Goal: Navigation & Orientation: Find specific page/section

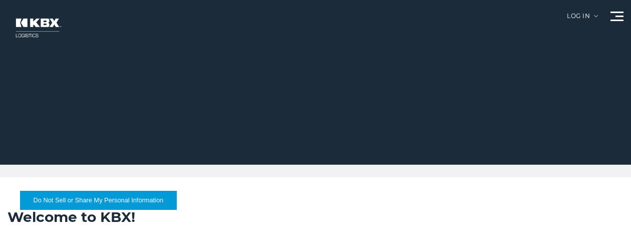
click at [612, 20] on span at bounding box center [617, 21] width 13 height 2
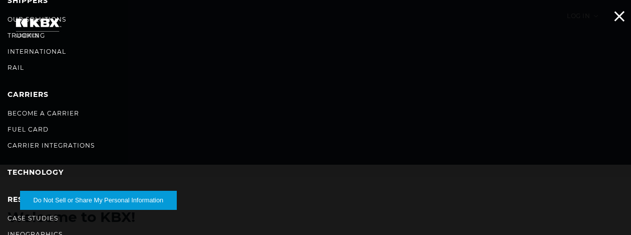
scroll to position [50, 0]
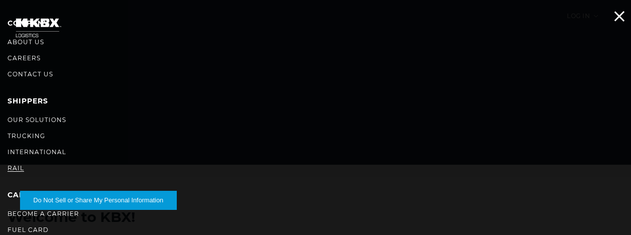
click at [17, 168] on link "RAIL" at bounding box center [16, 168] width 17 height 8
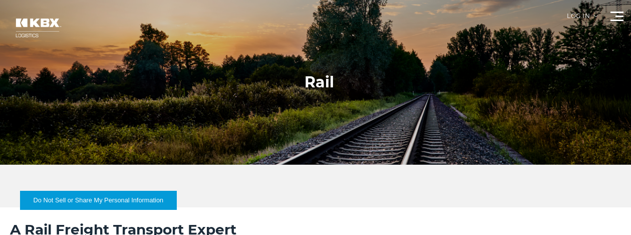
click at [583, 20] on div "Log in" at bounding box center [582, 20] width 31 height 14
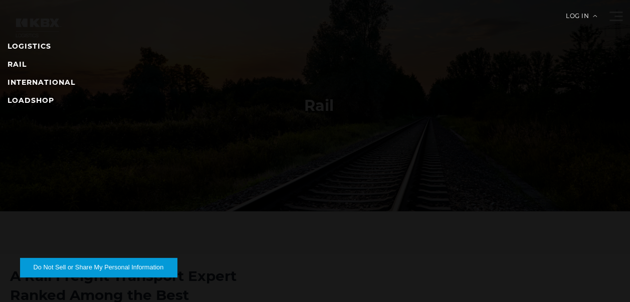
click at [593, 14] on div "Log in" at bounding box center [581, 20] width 31 height 14
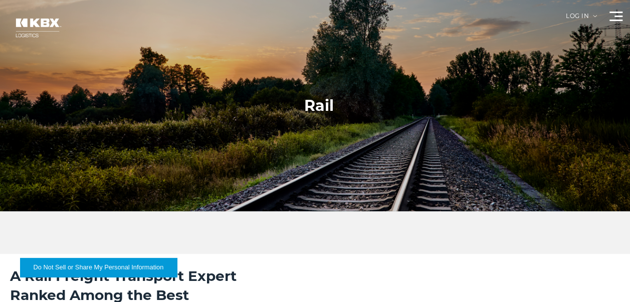
click at [614, 20] on span at bounding box center [615, 21] width 13 height 2
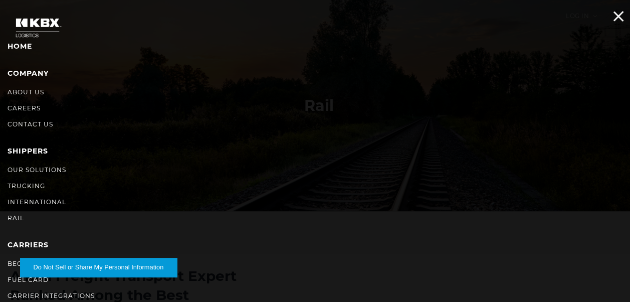
click at [561, 66] on ul "Home Company About Us Careers Contact Us SHIPPERS Our Solutions Trucking Intern…" at bounding box center [315, 223] width 615 height 366
click at [616, 18] on span at bounding box center [618, 16] width 11 height 11
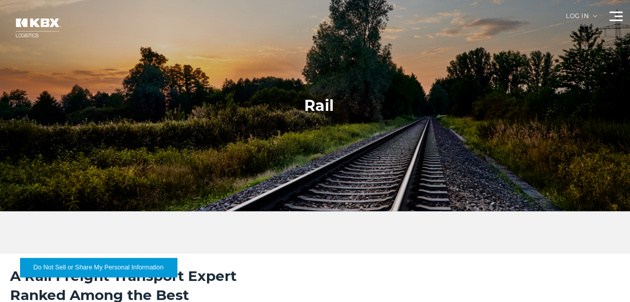
click at [596, 14] on div "Log in" at bounding box center [581, 20] width 31 height 14
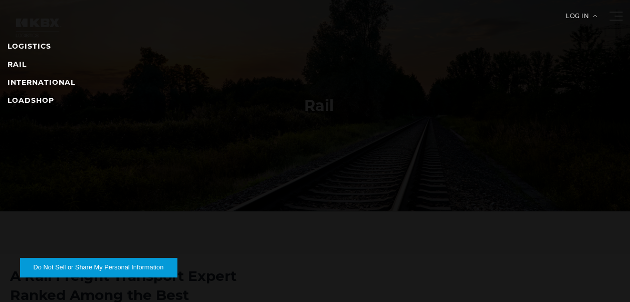
click at [593, 17] on img at bounding box center [595, 16] width 4 height 2
